Goal: Task Accomplishment & Management: Manage account settings

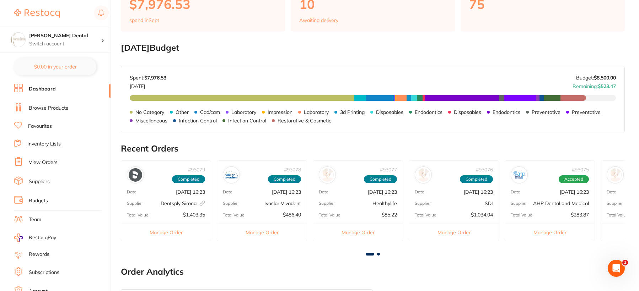
scroll to position [191, 0]
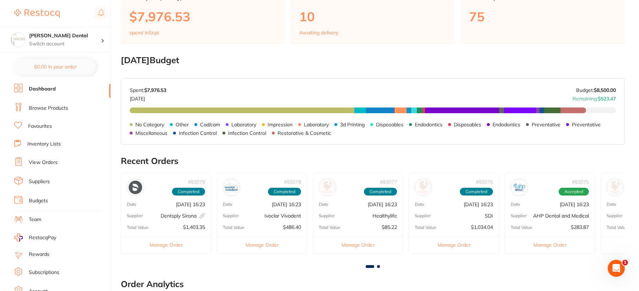
click at [39, 162] on link "View Orders" at bounding box center [43, 162] width 29 height 7
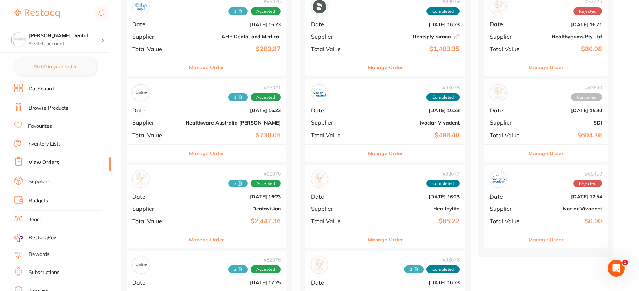
scroll to position [142, 0]
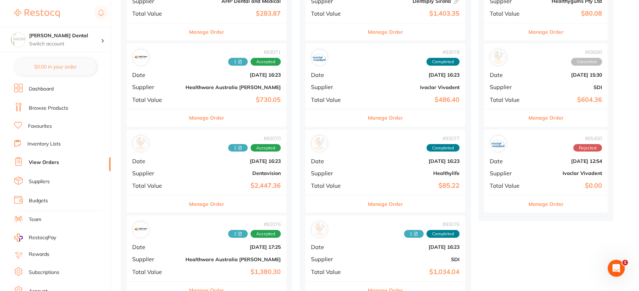
click at [192, 205] on button "Manage Order" at bounding box center [206, 204] width 35 height 17
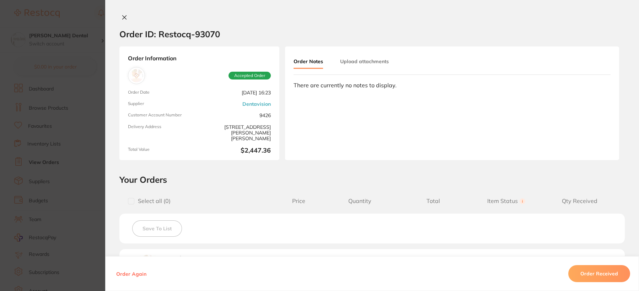
click at [375, 64] on button "Upload attachments" at bounding box center [364, 61] width 49 height 13
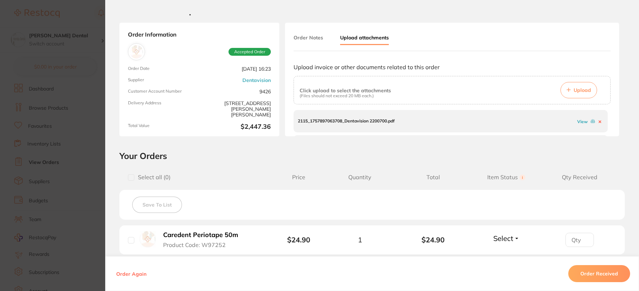
scroll to position [36, 0]
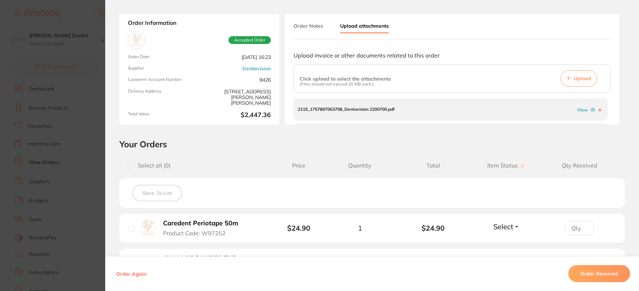
click at [580, 80] on span "Upload" at bounding box center [581, 78] width 17 height 6
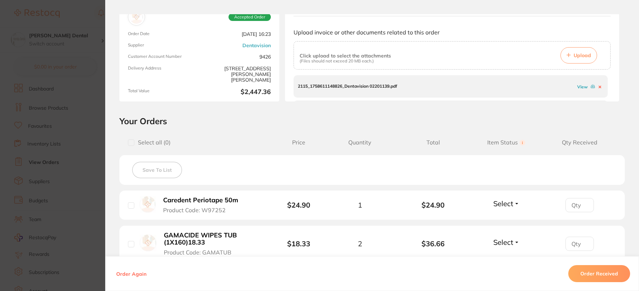
scroll to position [71, 0]
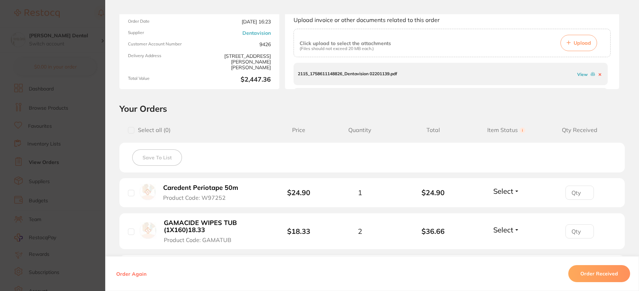
click at [577, 74] on link "View" at bounding box center [582, 74] width 11 height 5
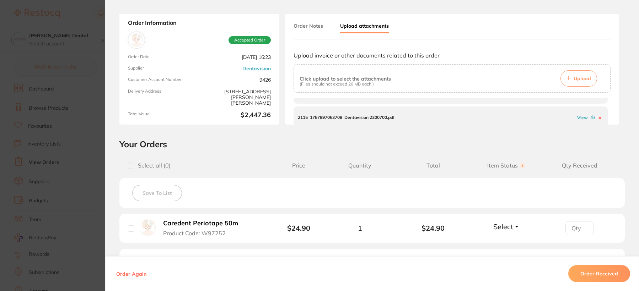
scroll to position [20, 0]
click at [577, 116] on link "View" at bounding box center [582, 115] width 11 height 5
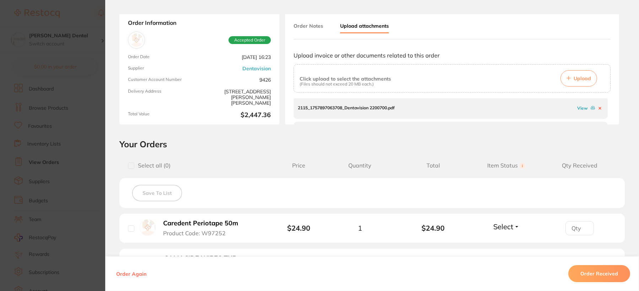
scroll to position [47, 0]
click at [599, 273] on button "Order Received" at bounding box center [599, 273] width 62 height 17
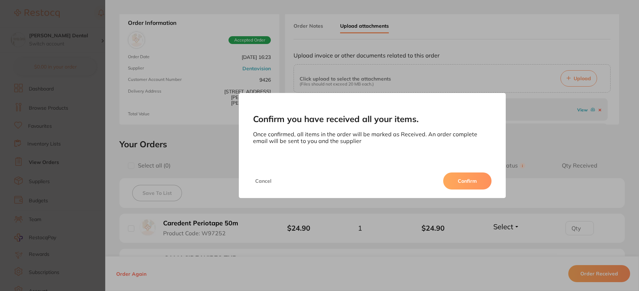
click at [464, 183] on button "Confirm" at bounding box center [467, 181] width 48 height 17
